Goal: Obtain resource: Download file/media

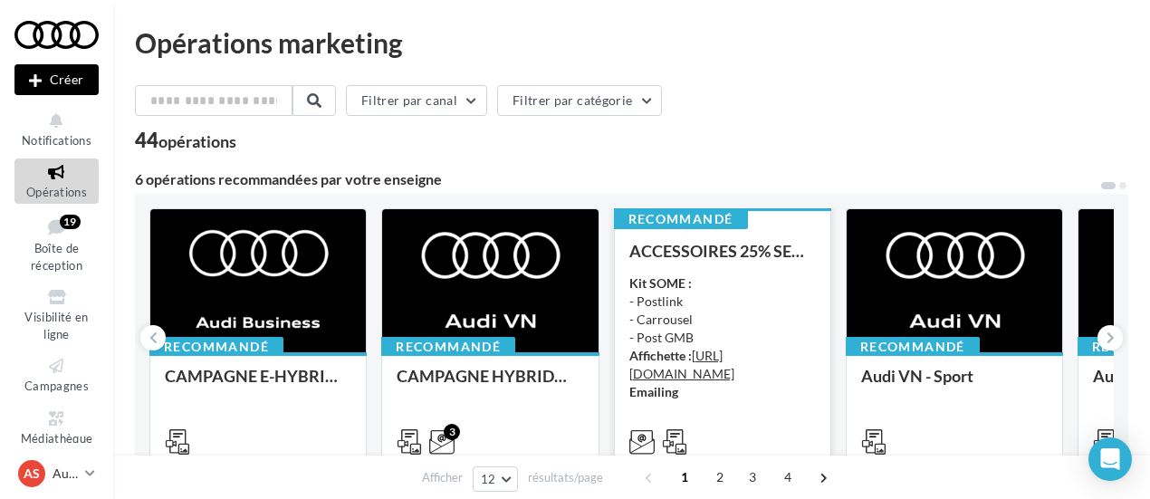
click at [726, 274] on div "Kit SOME : - Postlink - Carrousel - Post GMB Affichette : https://audi.get-it-s…" at bounding box center [723, 337] width 187 height 127
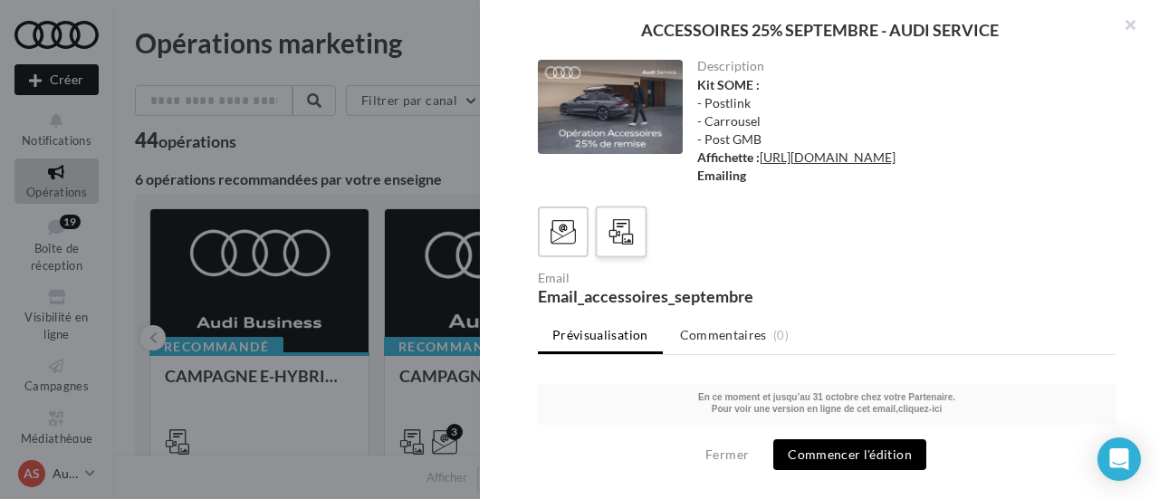
click at [627, 245] on icon at bounding box center [622, 232] width 26 height 26
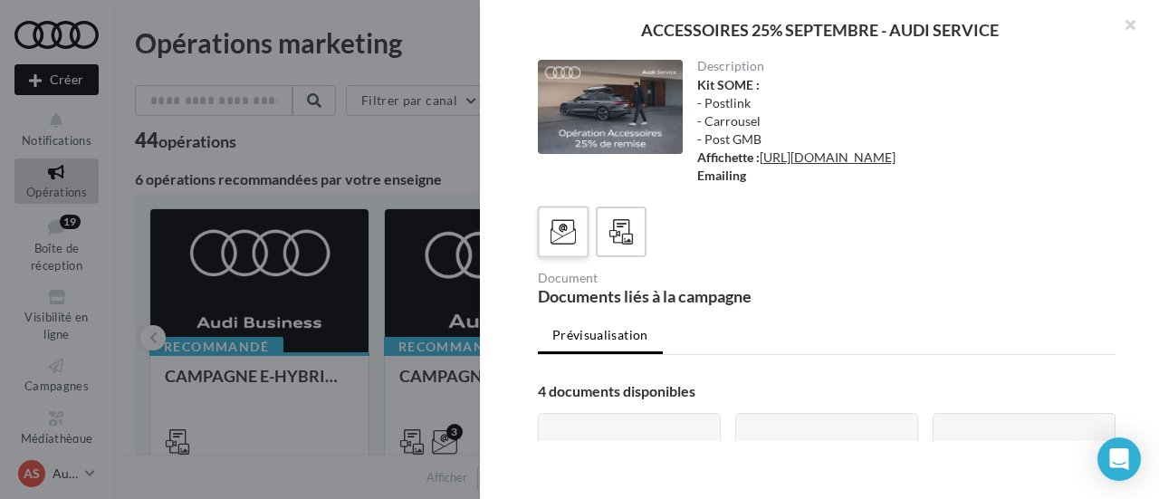
click at [570, 245] on icon at bounding box center [564, 232] width 26 height 26
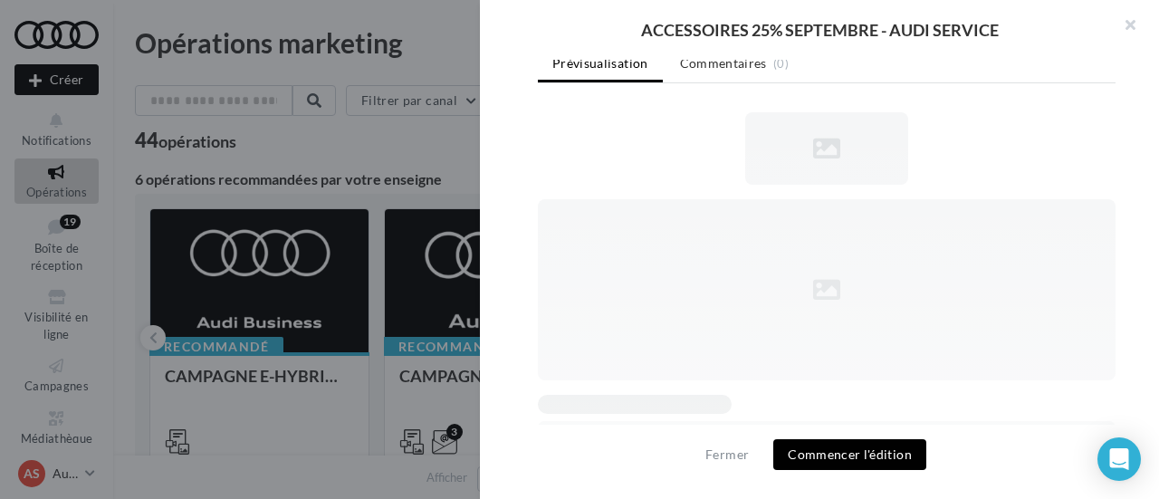
scroll to position [61, 0]
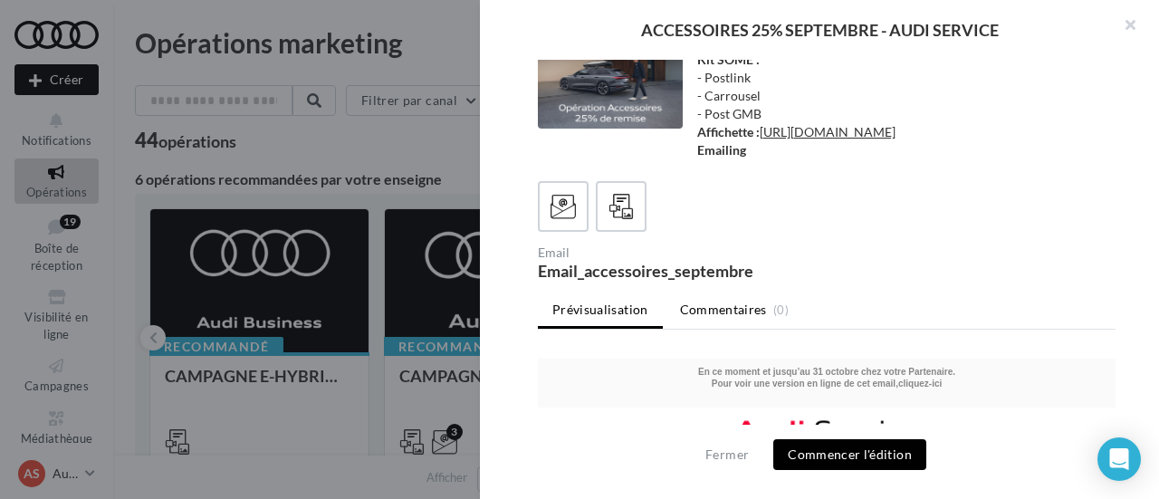
click at [717, 314] on span "Commentaires" at bounding box center [723, 310] width 87 height 18
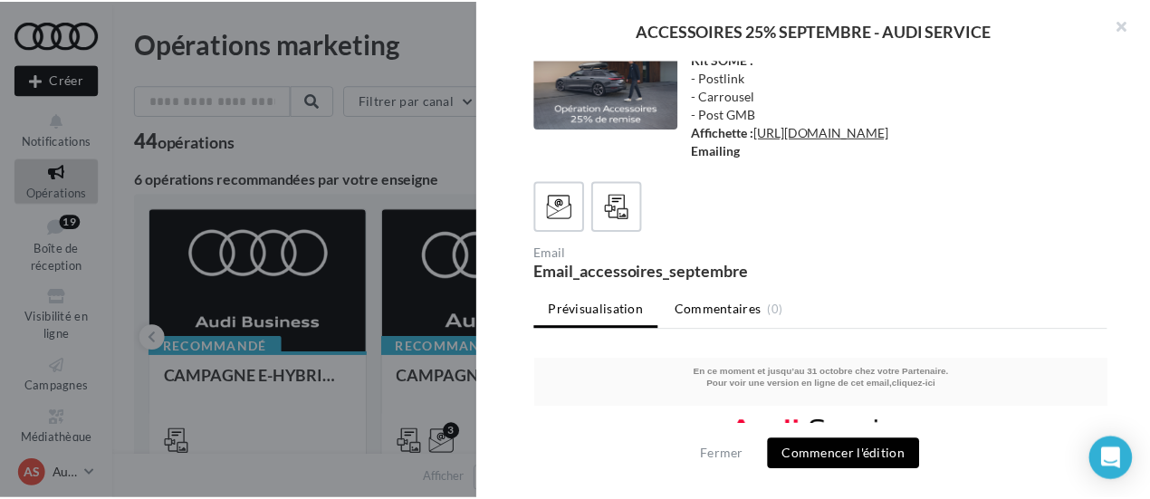
scroll to position [272, 0]
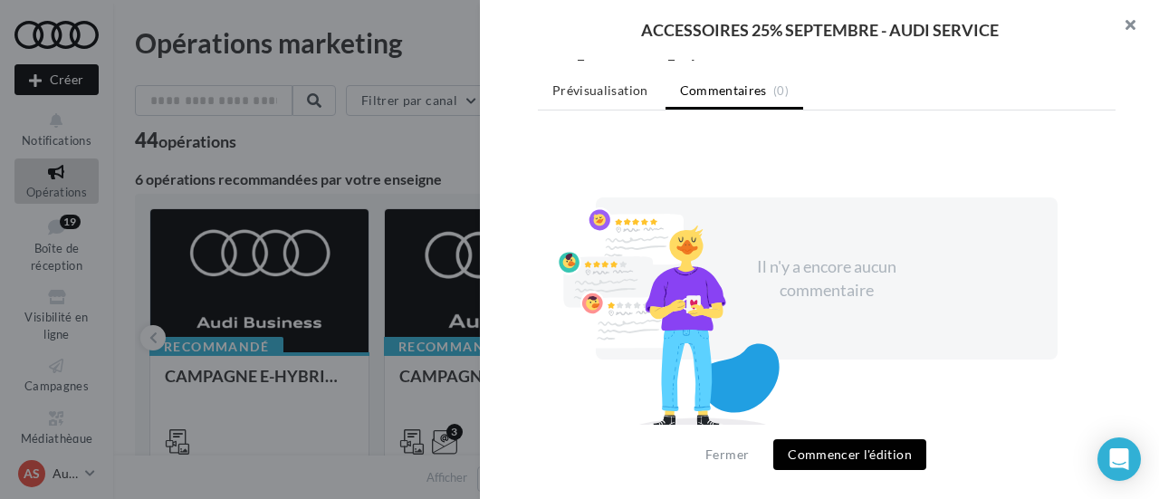
click at [1115, 21] on button "button" at bounding box center [1123, 27] width 72 height 54
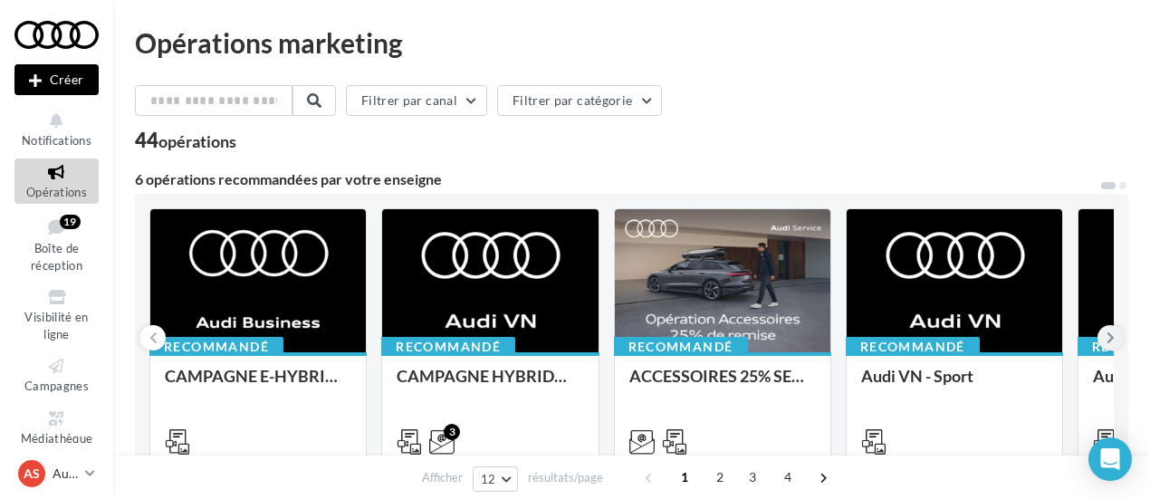
click at [1114, 337] on icon at bounding box center [1111, 338] width 8 height 18
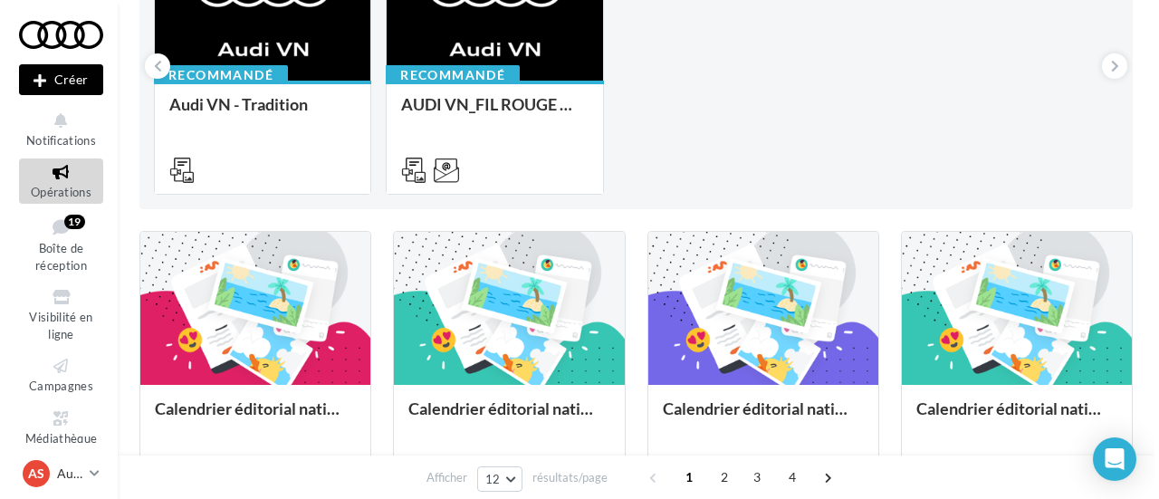
scroll to position [0, 0]
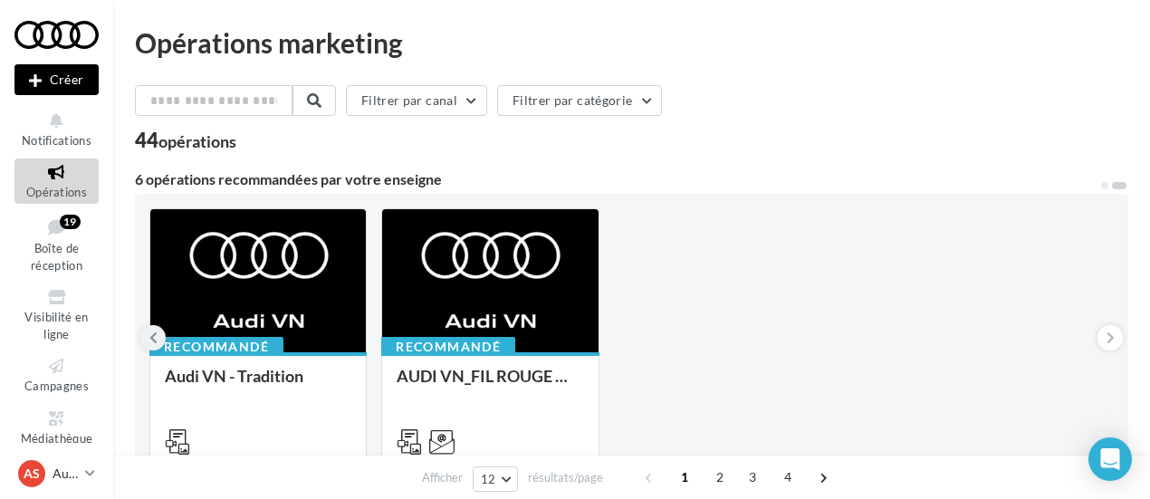
click at [149, 342] on icon at bounding box center [153, 338] width 8 height 18
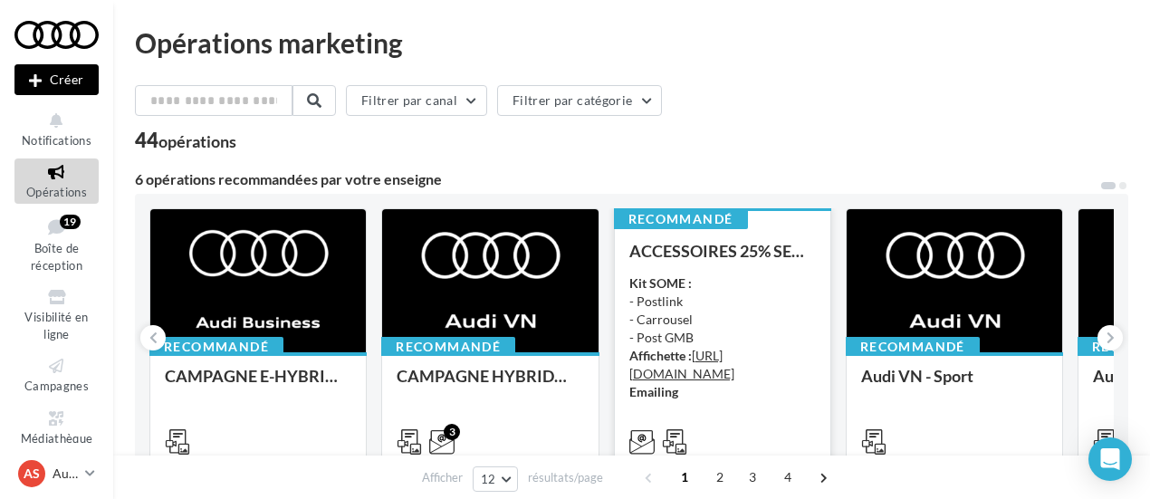
click at [717, 280] on div "Kit SOME : - Postlink - Carrousel - Post GMB Affichette : [URL][DOMAIN_NAME] Em…" at bounding box center [723, 337] width 187 height 127
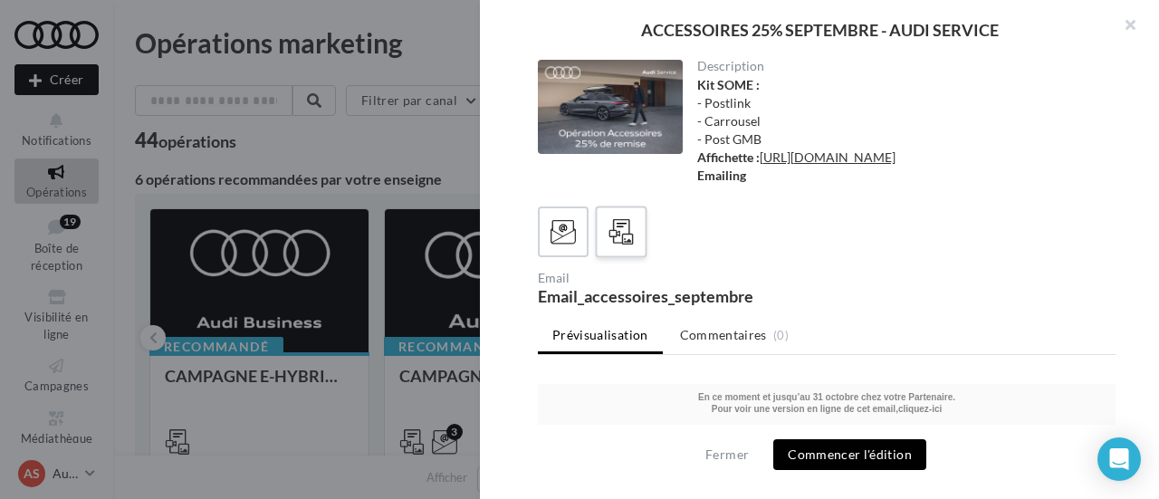
click at [633, 245] on icon at bounding box center [622, 232] width 26 height 26
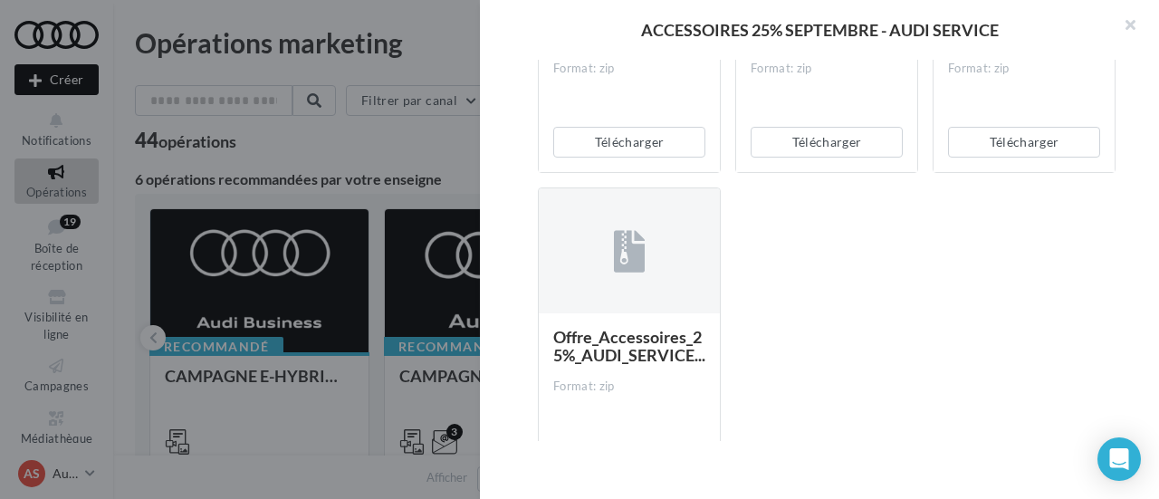
scroll to position [453, 0]
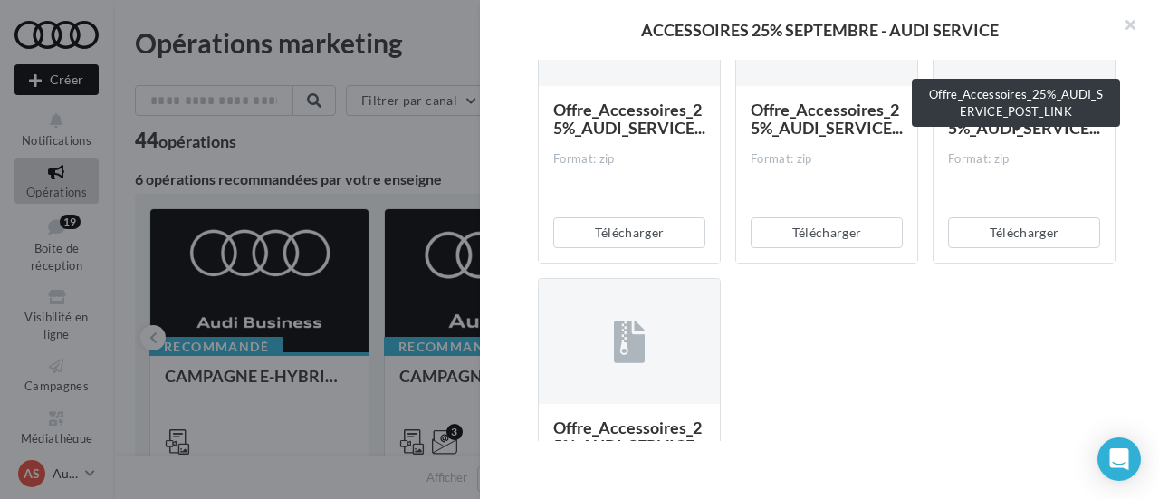
click at [1027, 138] on span "Offre_Accessoires_25%_AUDI_SERVICE..." at bounding box center [1024, 119] width 152 height 38
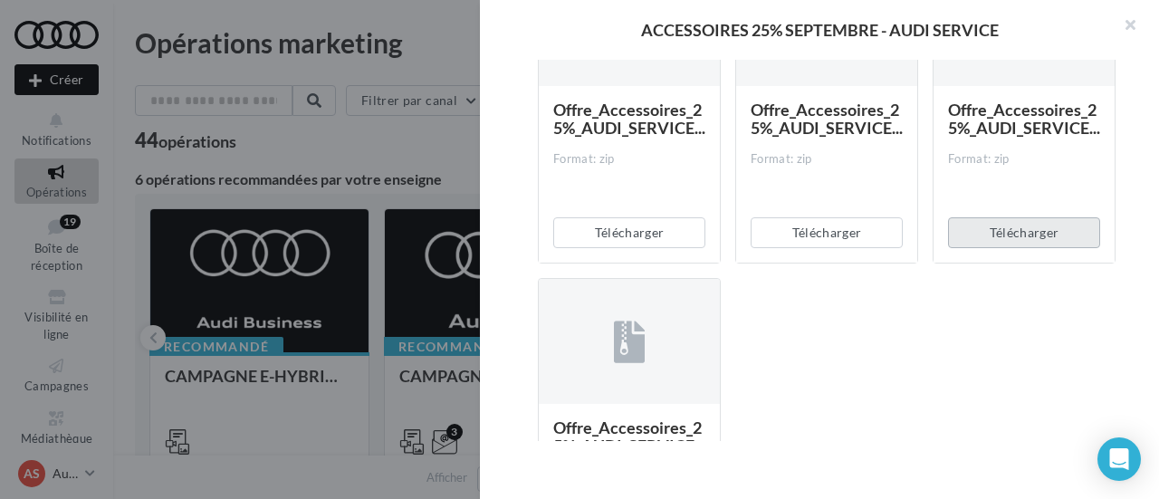
click at [1024, 248] on button "Télécharger" at bounding box center [1024, 232] width 152 height 31
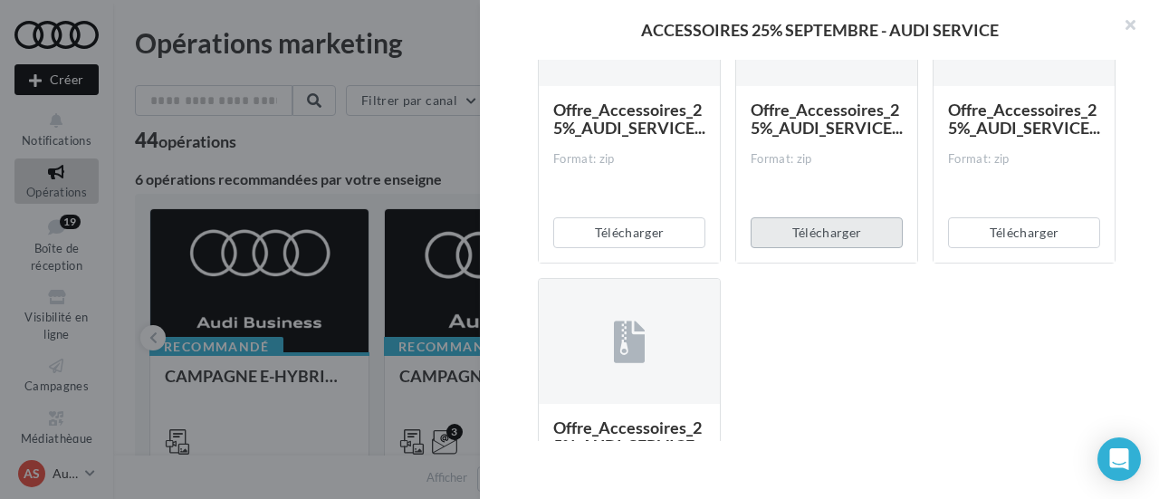
click at [813, 248] on button "Télécharger" at bounding box center [827, 232] width 152 height 31
click at [1131, 24] on button "button" at bounding box center [1123, 27] width 72 height 54
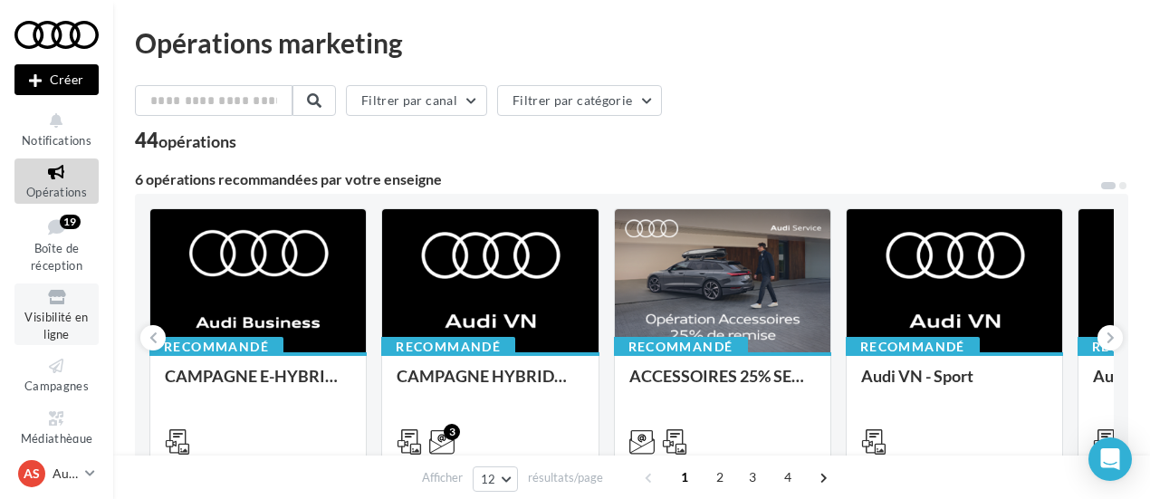
click at [61, 318] on span "Visibilité en ligne" at bounding box center [55, 326] width 63 height 32
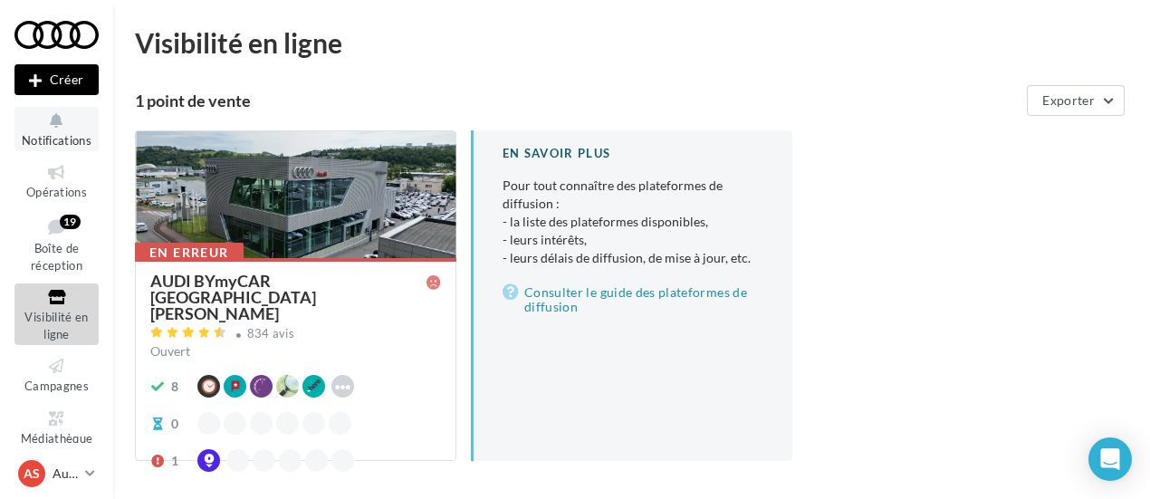
click at [58, 139] on span "Notifications" at bounding box center [57, 140] width 70 height 14
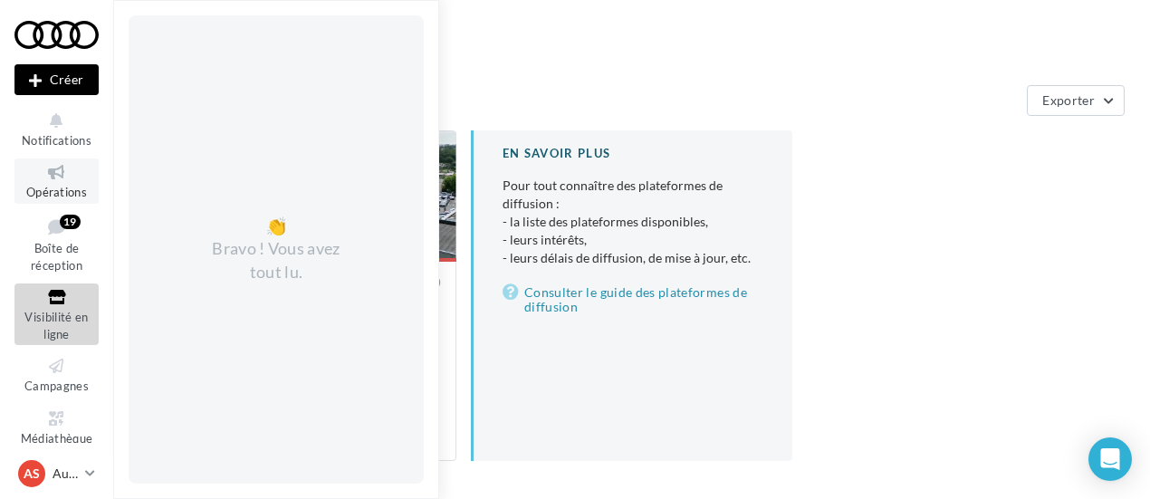
click at [51, 192] on span "Opérations" at bounding box center [56, 192] width 61 height 14
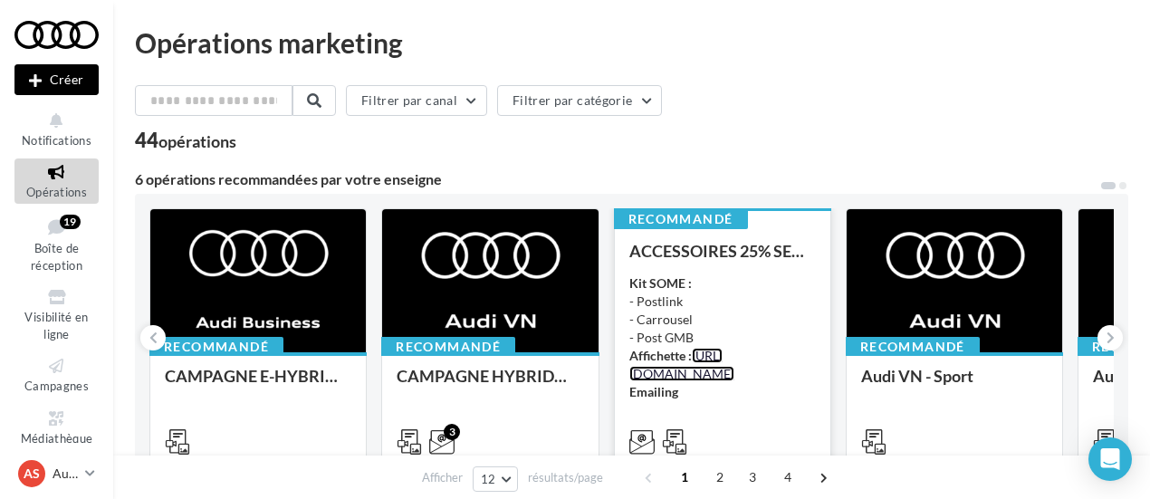
click at [707, 372] on link "[URL][DOMAIN_NAME]" at bounding box center [682, 365] width 105 height 34
click at [755, 236] on div "Recommandé ACCESSOIRES 25% SEPTEMBRE - AUDI SERVICE Kit SOME : - Postlink - Car…" at bounding box center [723, 335] width 216 height 256
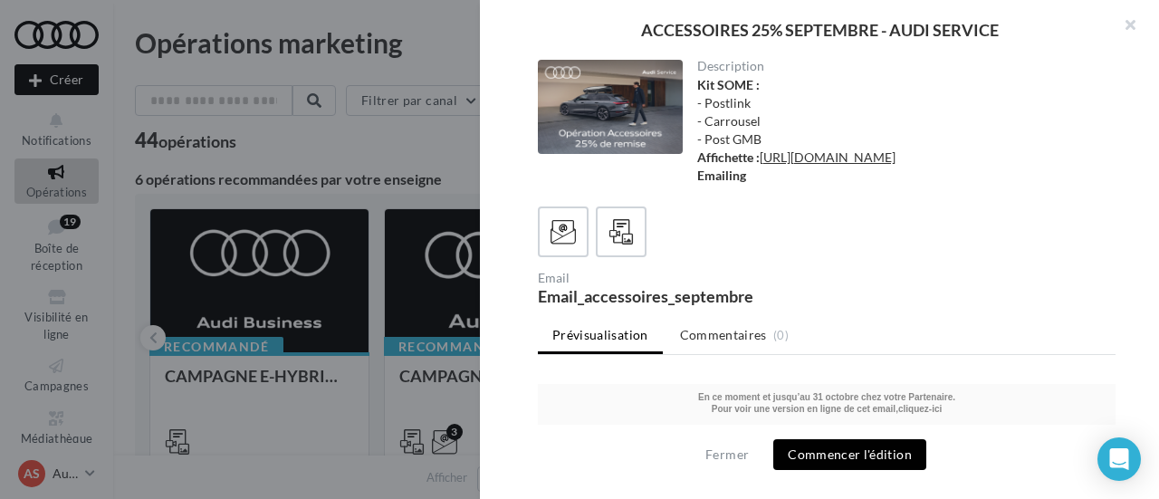
click at [642, 109] on div at bounding box center [610, 107] width 145 height 94
click at [760, 165] on link "[URL][DOMAIN_NAME]" at bounding box center [828, 156] width 136 height 15
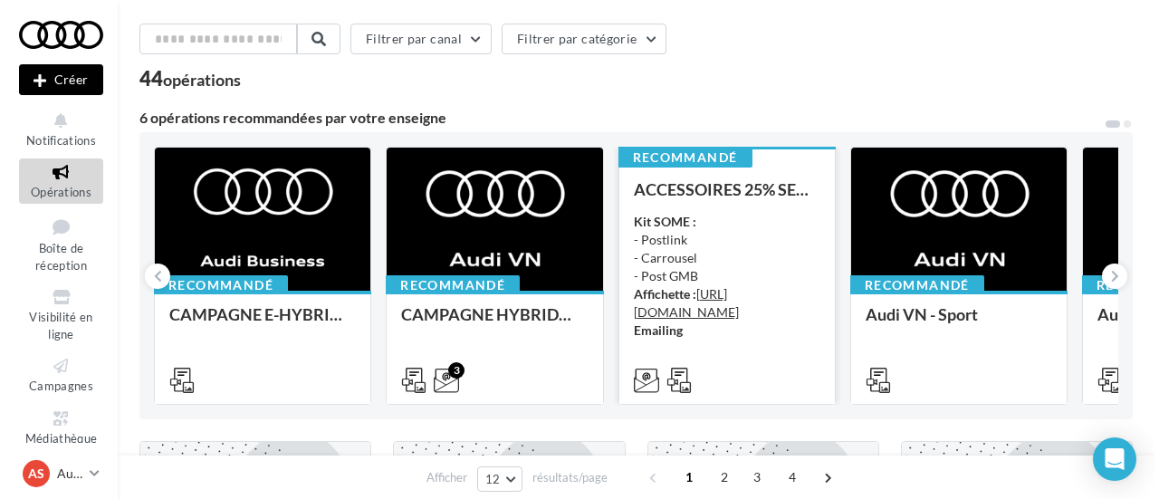
scroll to position [91, 0]
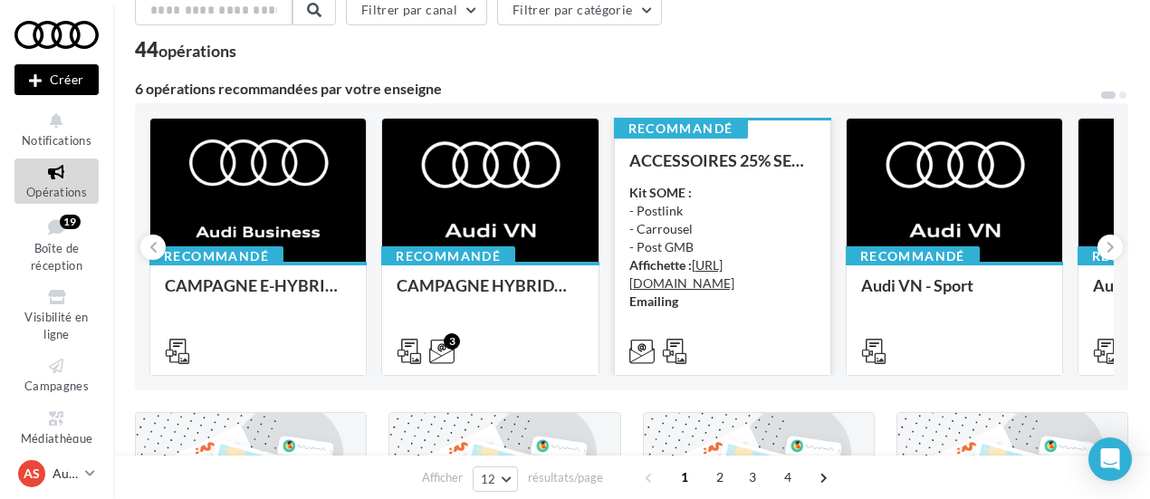
click at [743, 130] on div "Recommandé" at bounding box center [681, 129] width 134 height 20
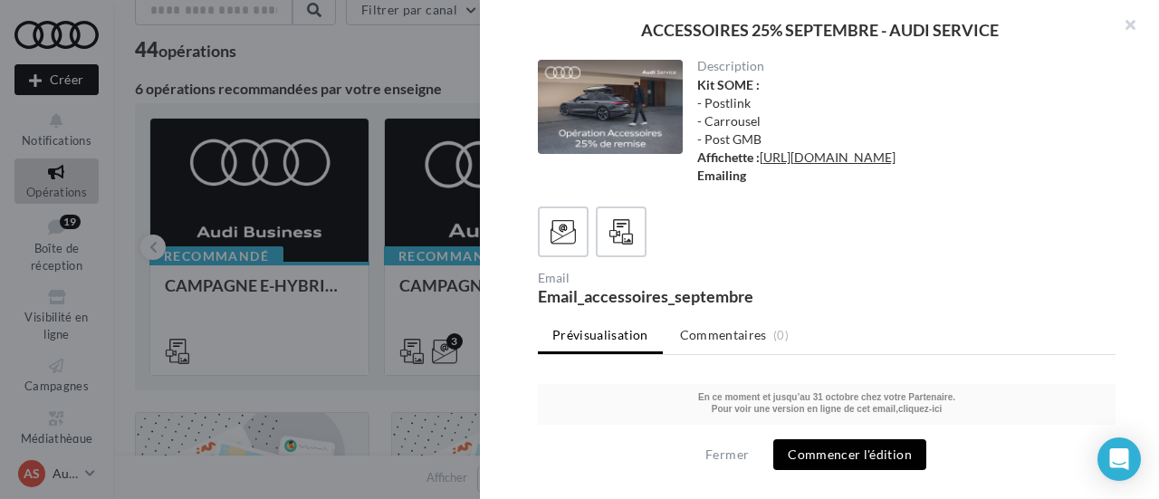
scroll to position [61, 0]
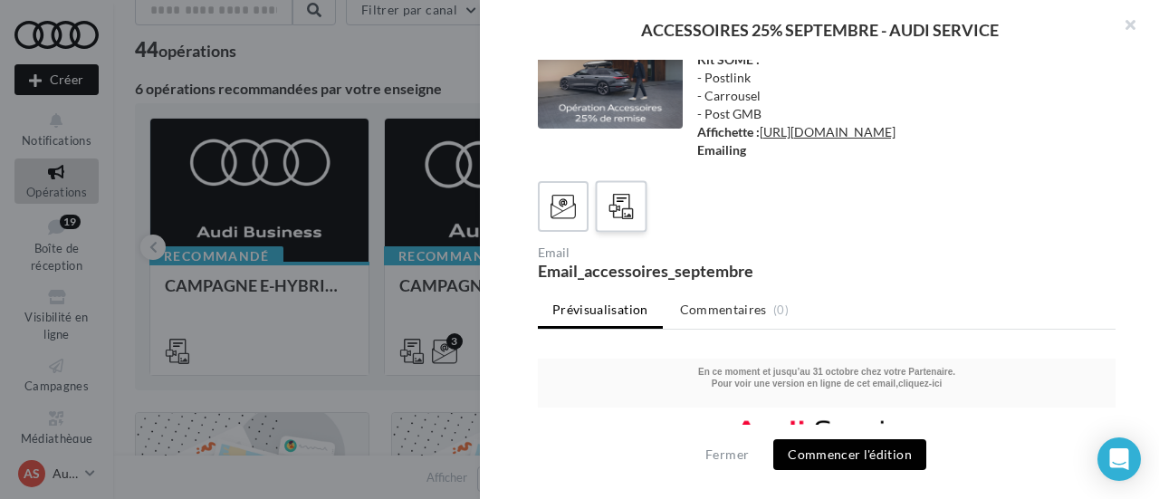
click at [621, 222] on div at bounding box center [622, 207] width 34 height 34
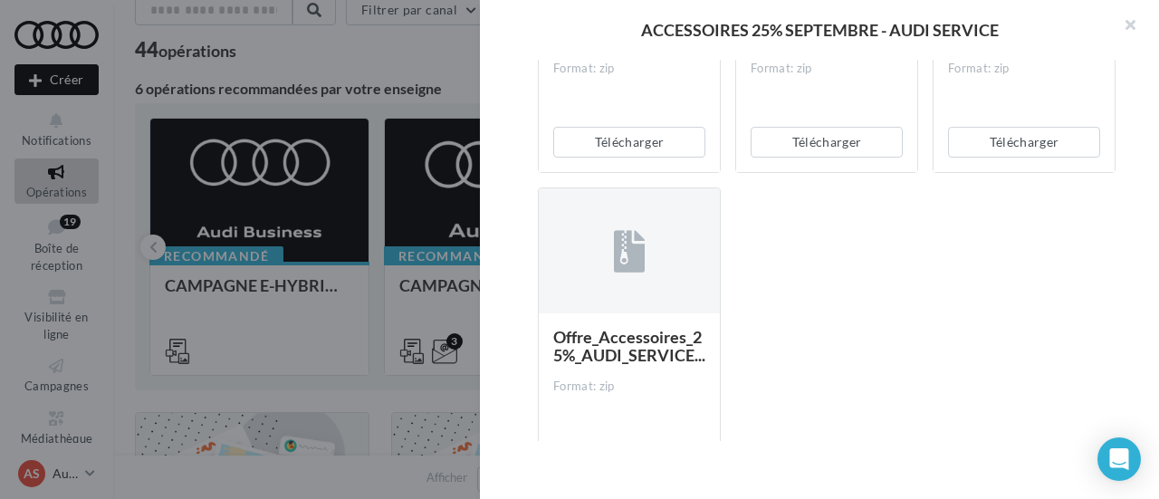
scroll to position [181, 0]
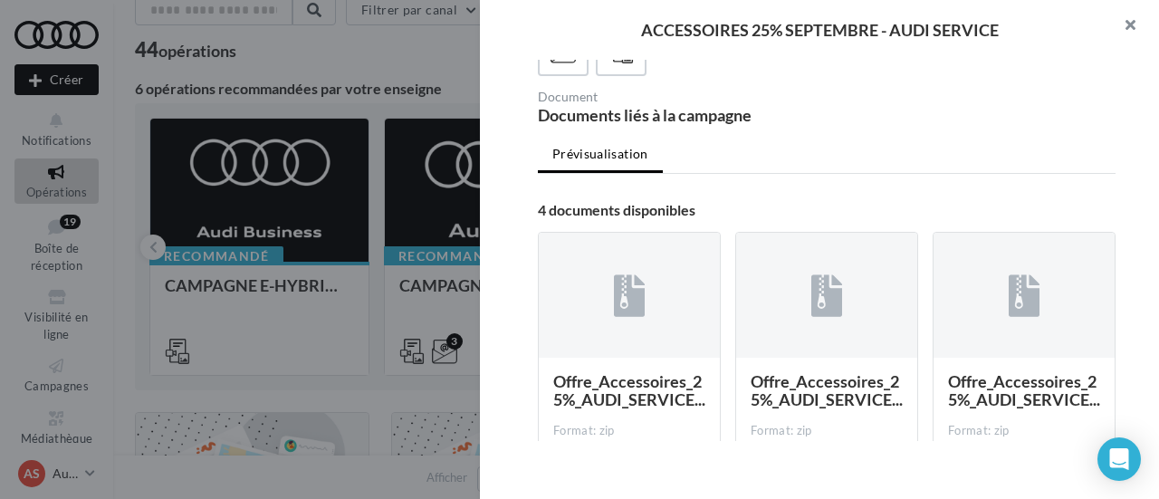
click at [1129, 19] on button "button" at bounding box center [1123, 27] width 72 height 54
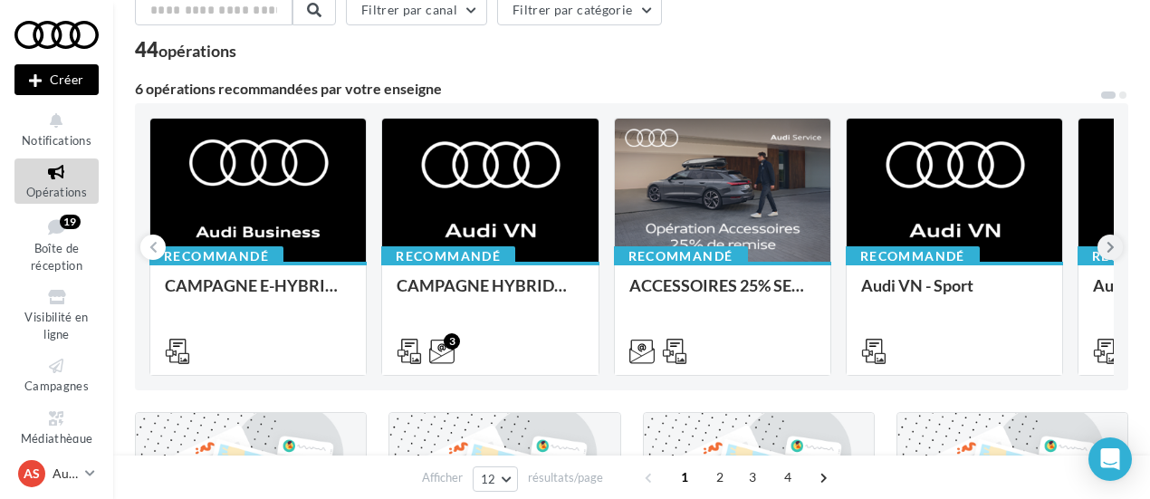
click at [1118, 240] on button at bounding box center [1110, 247] width 25 height 25
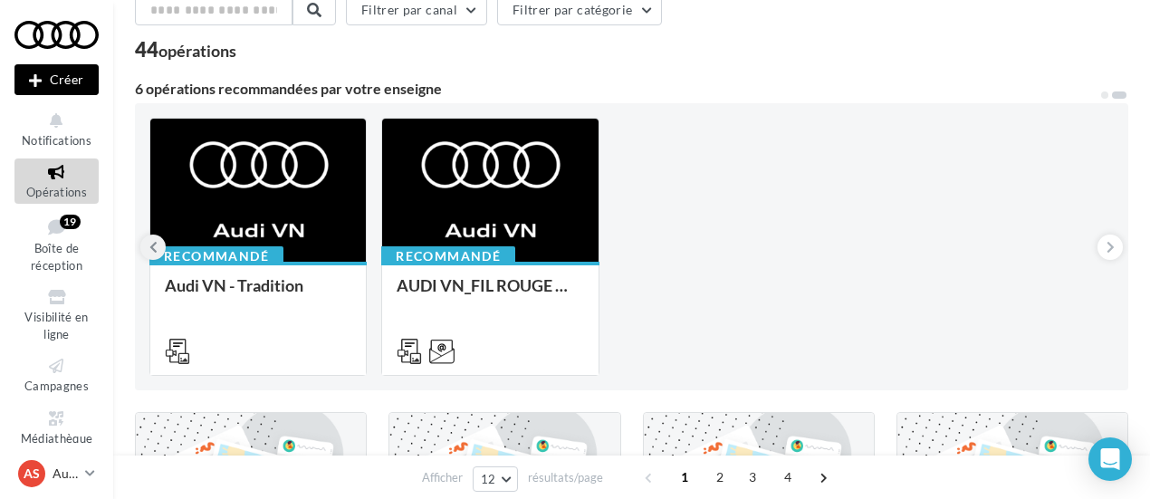
click at [159, 250] on button at bounding box center [152, 247] width 25 height 25
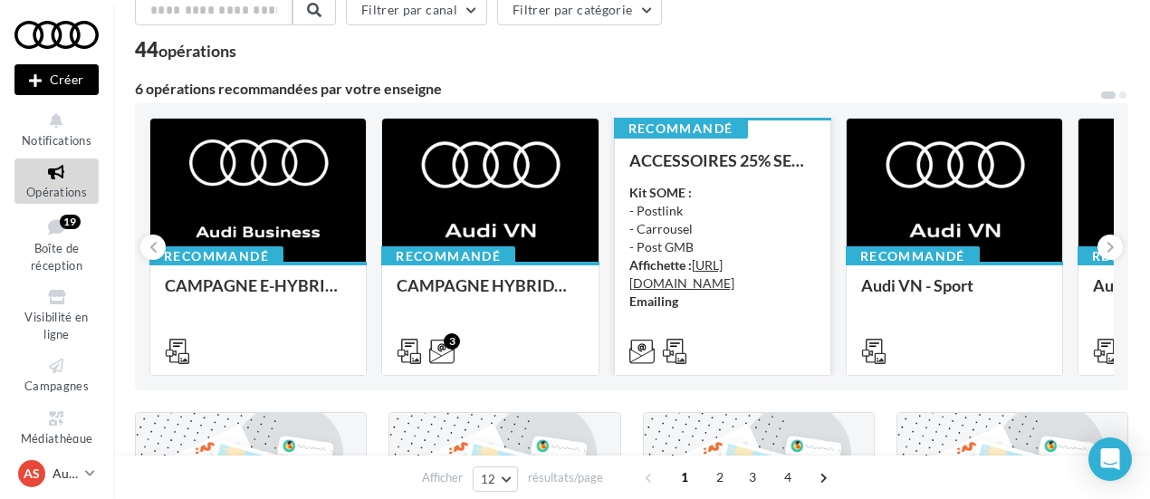
click at [678, 176] on div "ACCESSOIRES 25% SEPTEMBRE - AUDI SERVICE Kit SOME : - Postlink - Carrousel - Po…" at bounding box center [723, 254] width 187 height 207
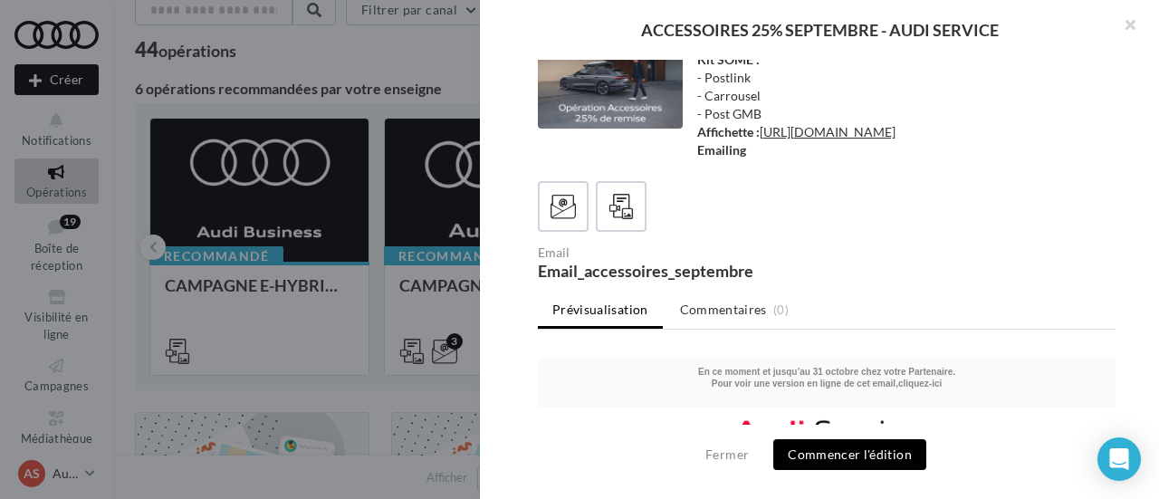
scroll to position [61, 0]
click at [632, 221] on div at bounding box center [622, 207] width 34 height 34
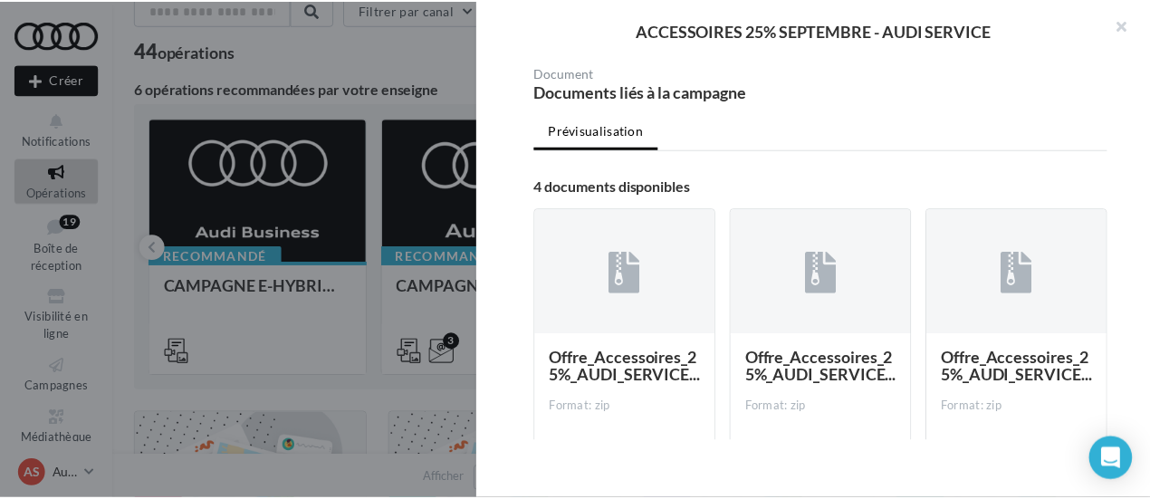
scroll to position [658, 0]
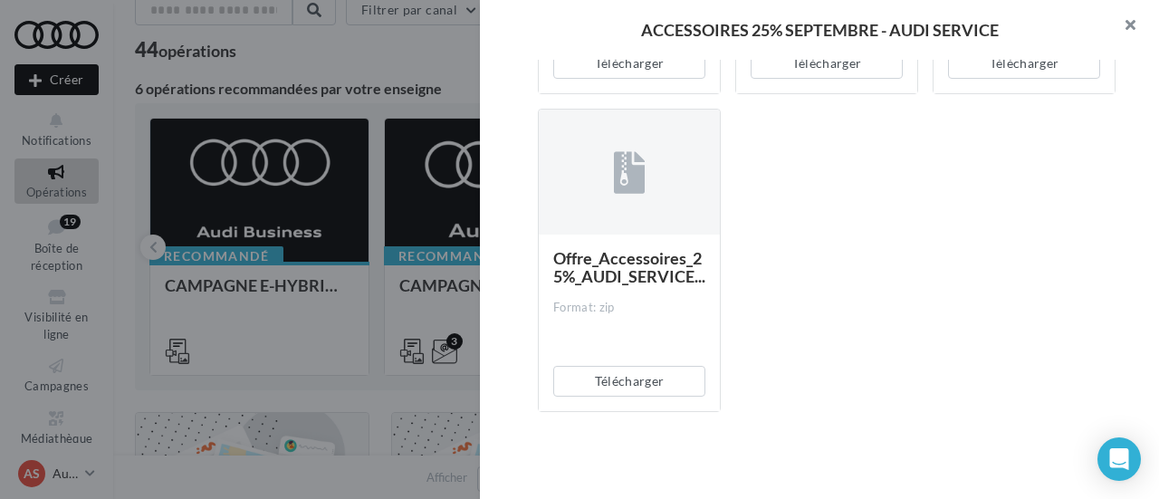
click at [1131, 25] on button "button" at bounding box center [1123, 27] width 72 height 54
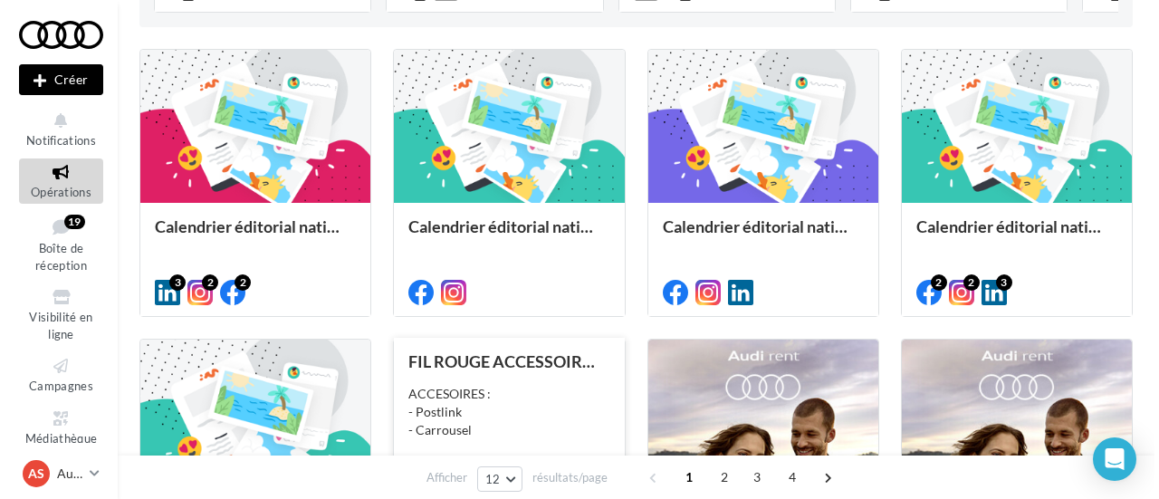
scroll to position [634, 0]
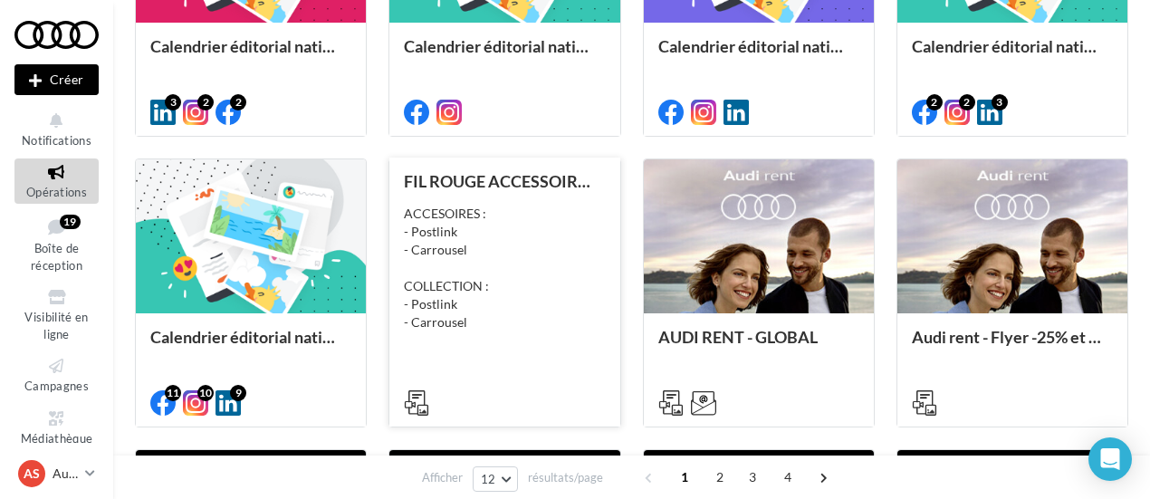
click at [485, 200] on div "FIL ROUGE ACCESSOIRES SEPTEMBRE - AUDI SERVICE ACCESOIRES : - Postlink - Carrou…" at bounding box center [504, 290] width 201 height 237
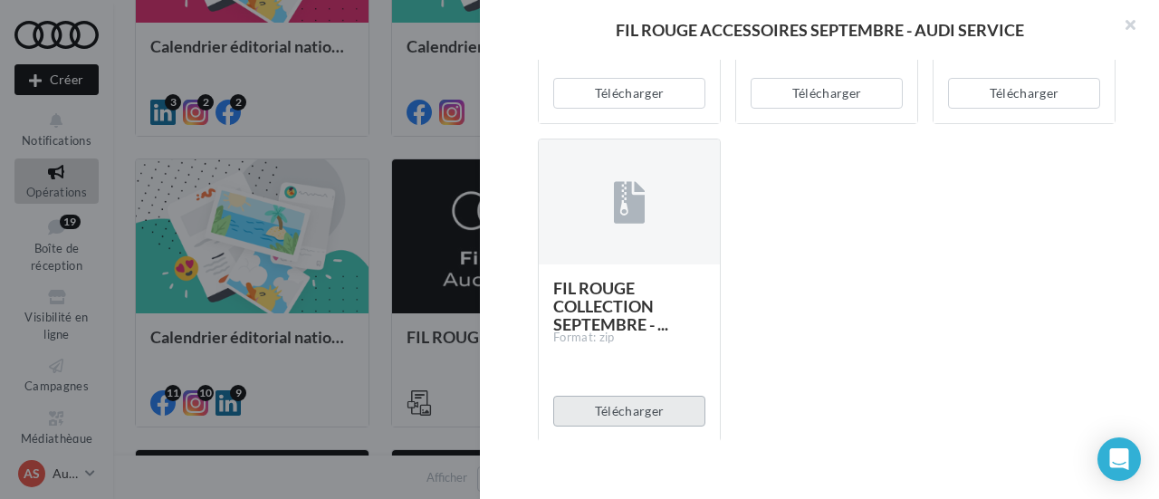
click at [605, 418] on button "Télécharger" at bounding box center [629, 411] width 152 height 31
click at [1134, 25] on button "button" at bounding box center [1123, 27] width 72 height 54
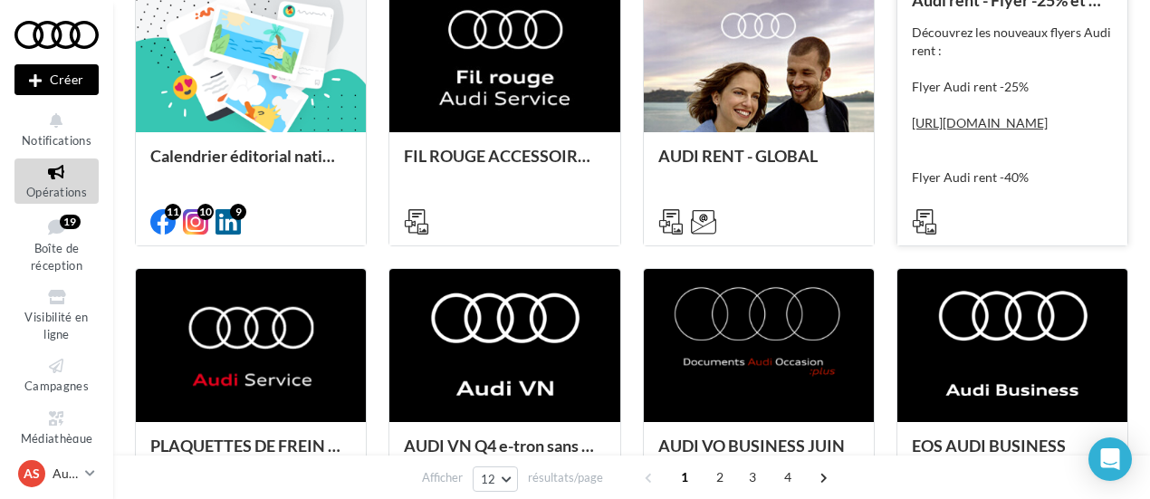
scroll to position [906, 0]
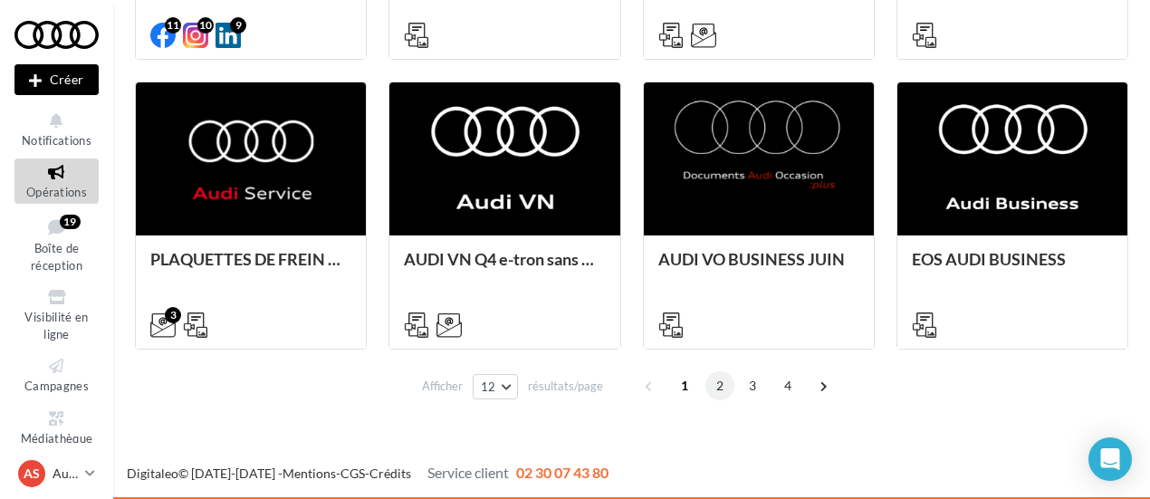
click at [712, 390] on span "2" at bounding box center [720, 385] width 29 height 29
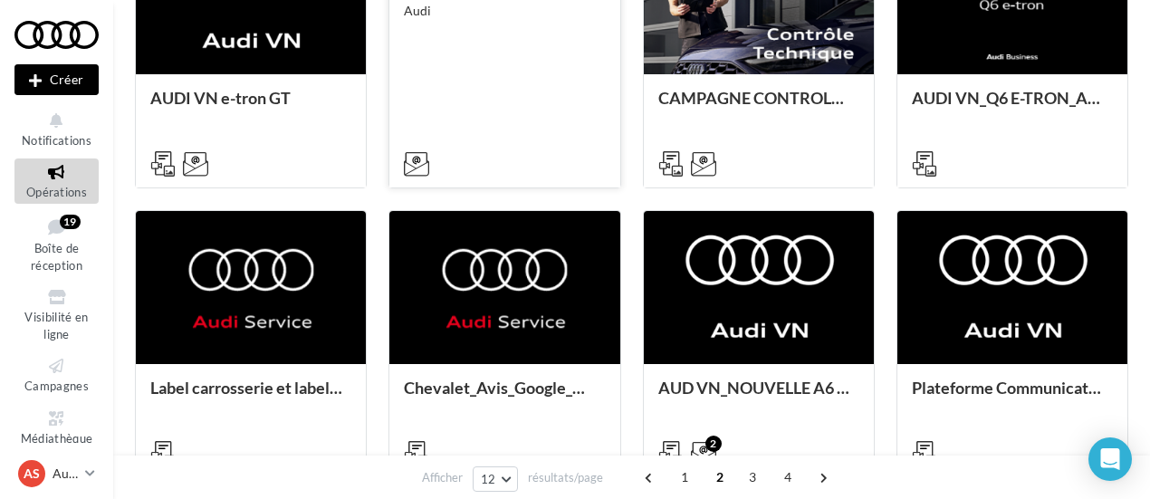
scroll to position [974, 0]
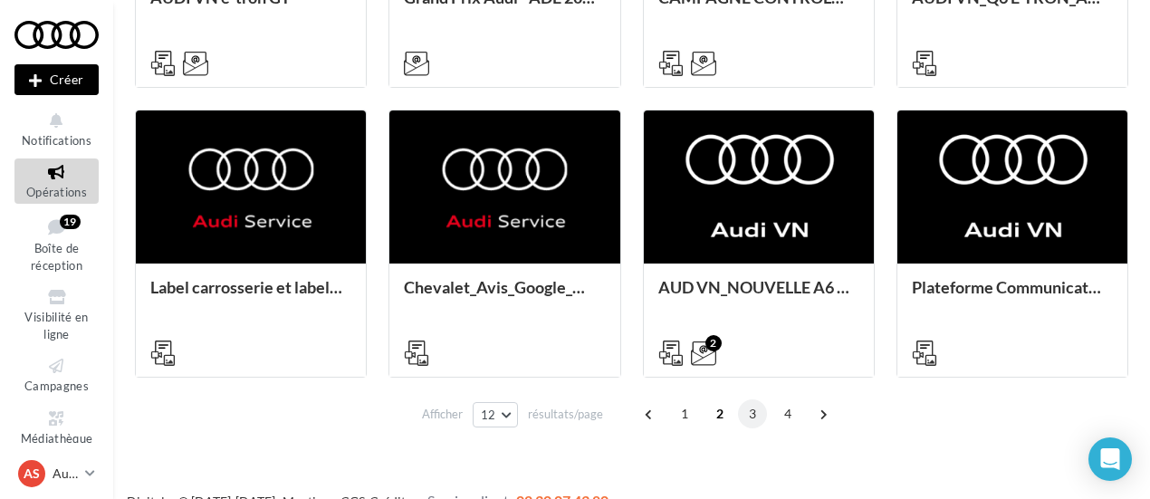
click at [748, 417] on span "3" at bounding box center [752, 413] width 29 height 29
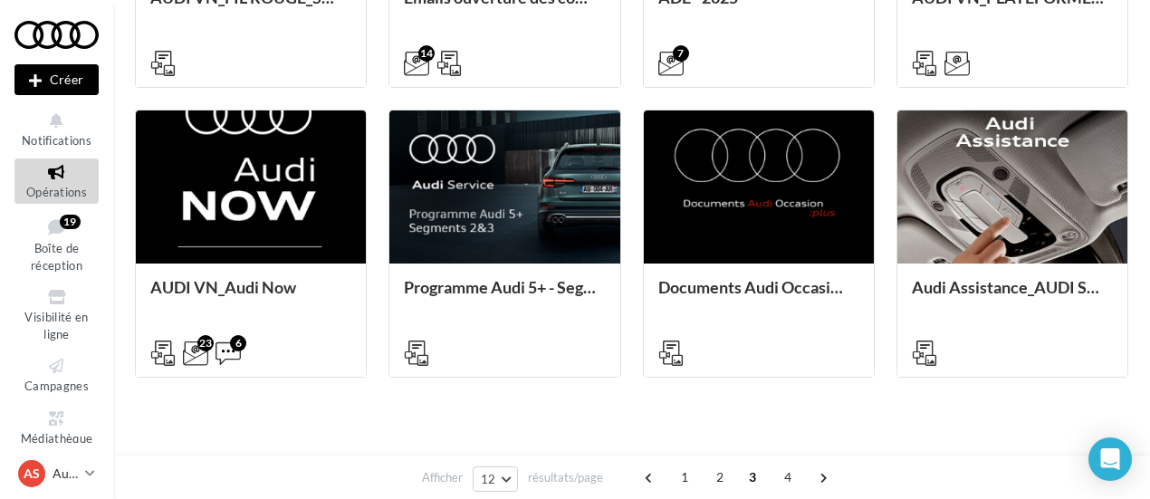
scroll to position [430, 0]
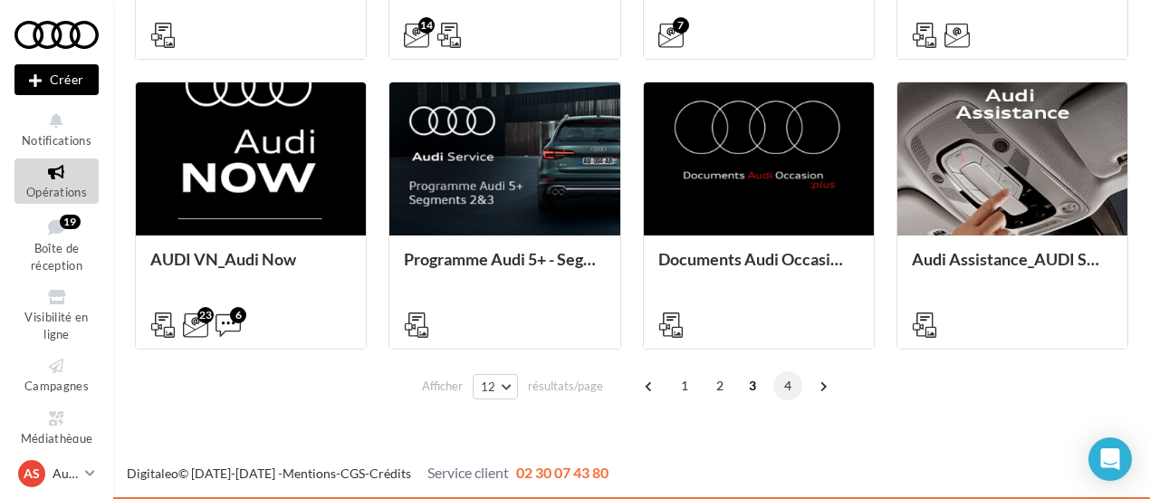
click at [780, 380] on span "4" at bounding box center [788, 385] width 29 height 29
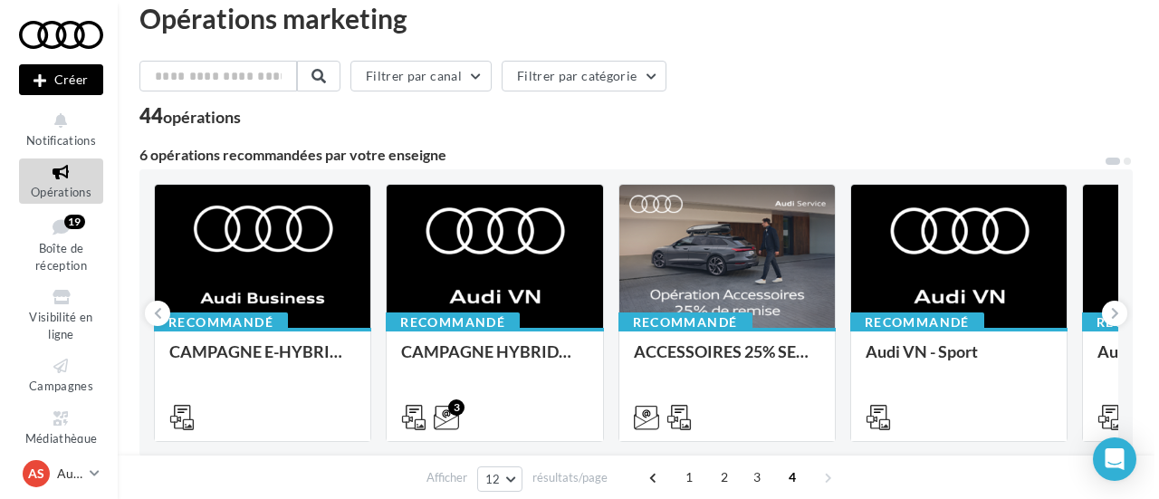
scroll to position [0, 0]
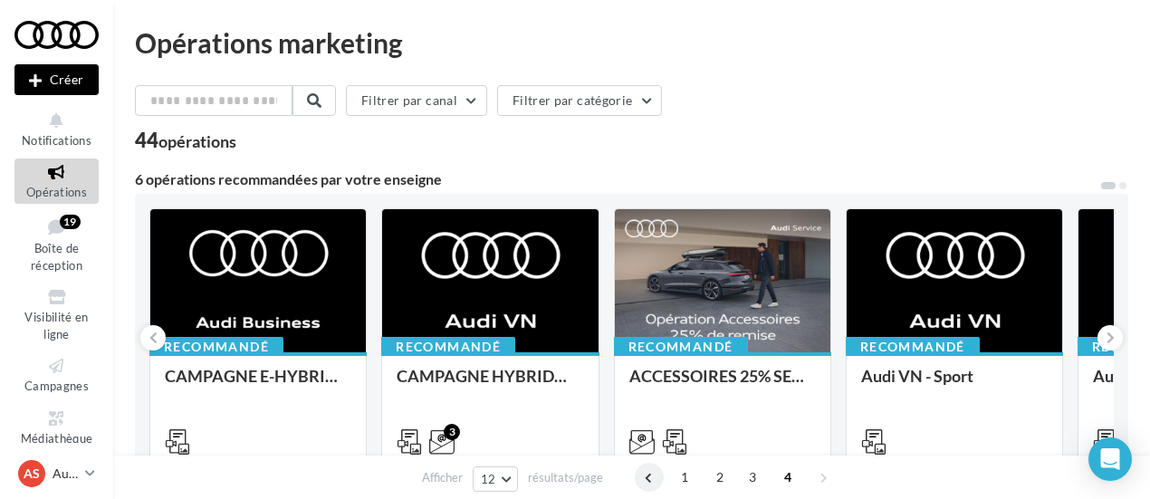
click at [647, 480] on span at bounding box center [649, 477] width 29 height 29
click at [644, 478] on span at bounding box center [649, 477] width 29 height 29
click at [690, 485] on span "1" at bounding box center [684, 477] width 29 height 29
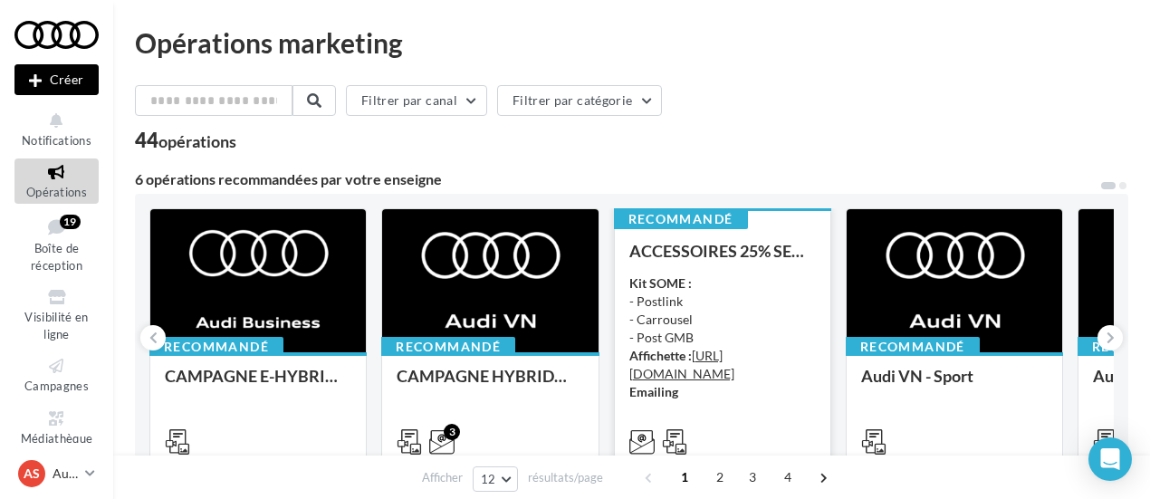
click at [724, 365] on div "Kit SOME : - Postlink - Carrousel - Post GMB Affichette : [URL][DOMAIN_NAME] Em…" at bounding box center [723, 337] width 187 height 127
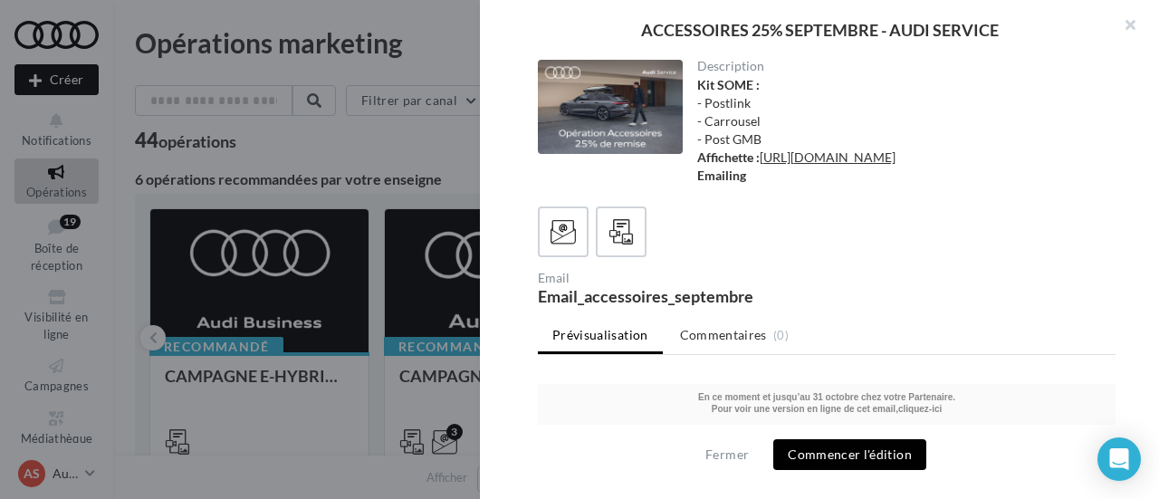
click at [734, 192] on div "Description Kit SOME : - Postlink - Carrousel - Post GMB Affichette : [URL][DOM…" at bounding box center [900, 126] width 434 height 132
click at [760, 165] on link "[URL][DOMAIN_NAME]" at bounding box center [828, 156] width 136 height 15
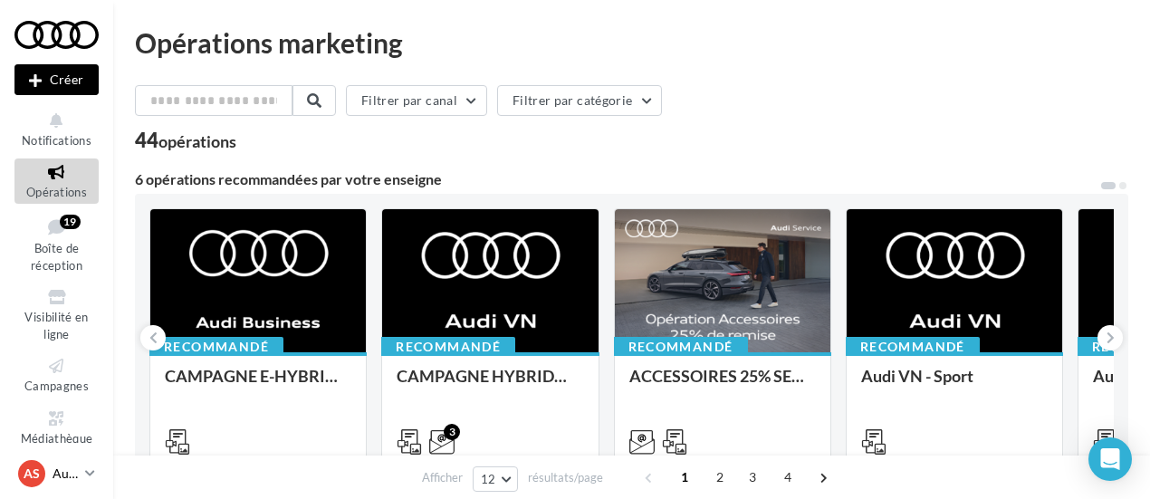
click at [72, 473] on p "Audi [GEOGRAPHIC_DATA]" at bounding box center [65, 474] width 25 height 18
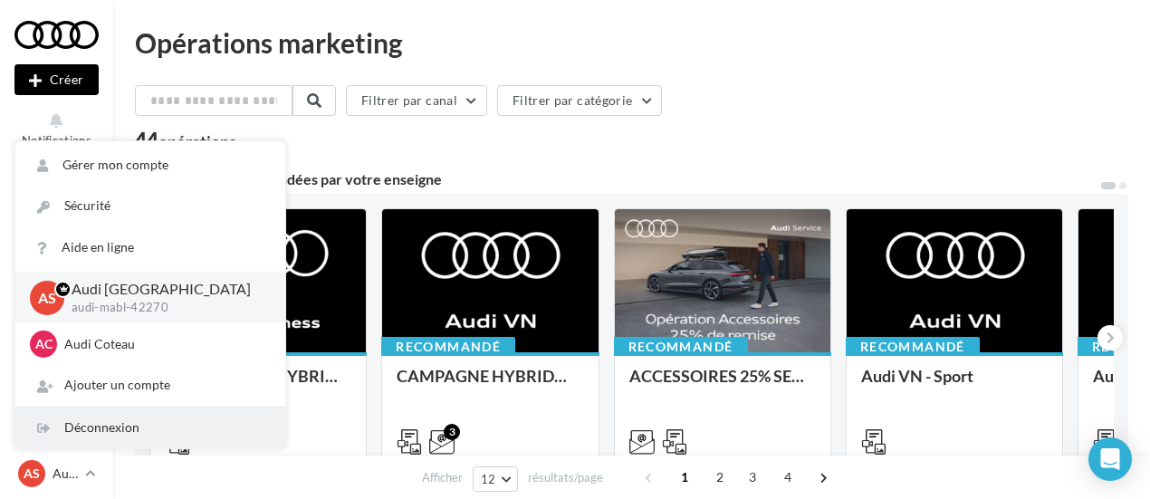
click at [99, 419] on div "Déconnexion" at bounding box center [150, 428] width 270 height 41
